Goal: Task Accomplishment & Management: Manage account settings

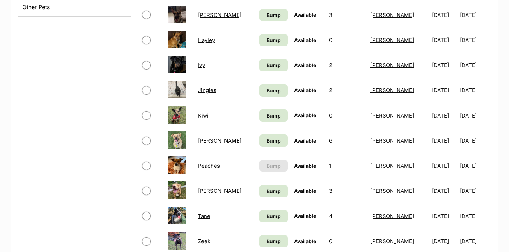
scroll to position [340, 0]
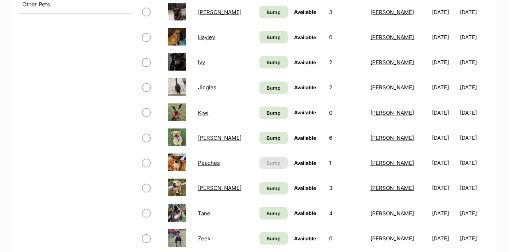
click at [208, 163] on link "Peaches" at bounding box center [209, 163] width 22 height 7
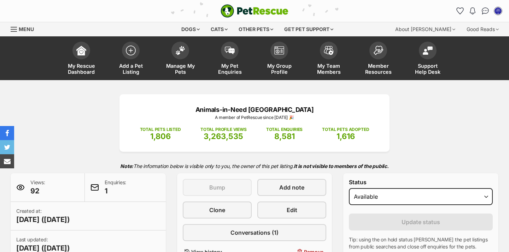
click at [384, 207] on div "Status Draft - not available as listing has enquires Available On hold Adopted" at bounding box center [421, 193] width 144 height 29
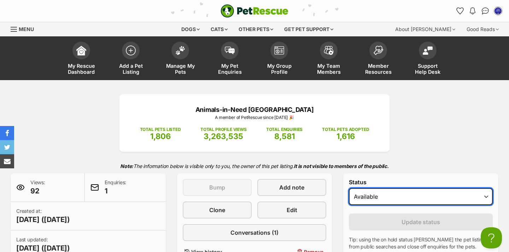
select select "on_hold"
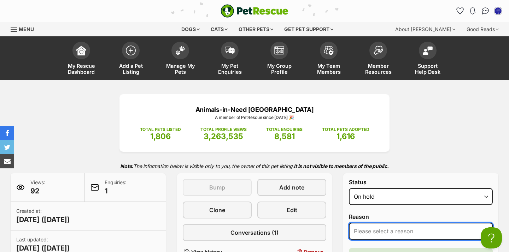
select select "reviewing_applications"
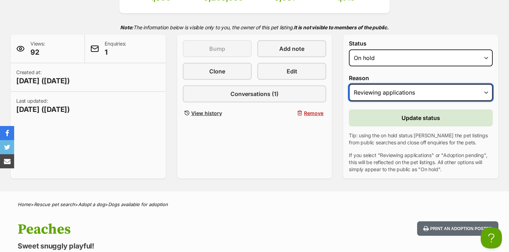
scroll to position [146, 0]
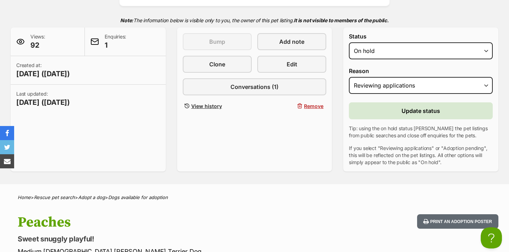
click at [419, 110] on span "Update status" at bounding box center [420, 111] width 39 height 8
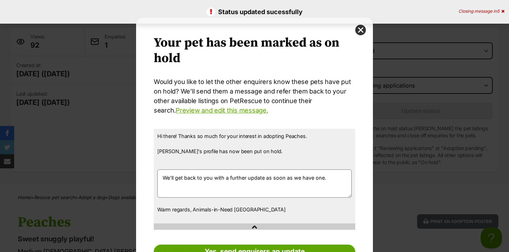
scroll to position [0, 0]
click at [357, 32] on button "close" at bounding box center [360, 30] width 11 height 11
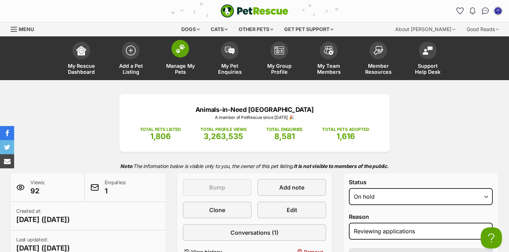
click at [175, 56] on link "Manage My Pets" at bounding box center [179, 59] width 49 height 42
